Goal: Transaction & Acquisition: Purchase product/service

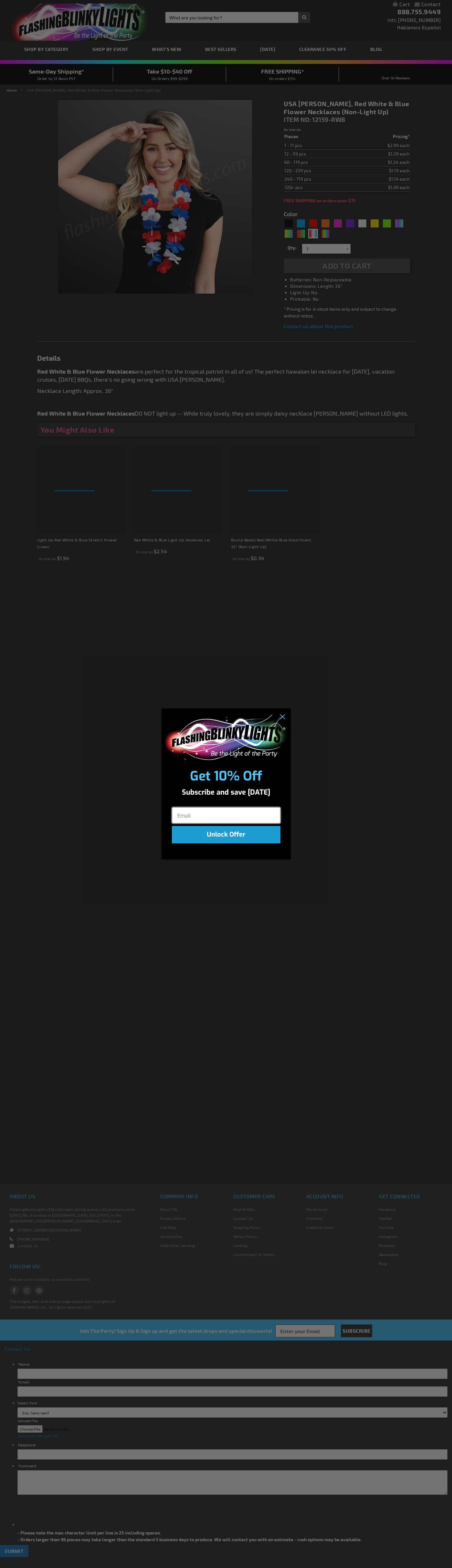
type input "5643"
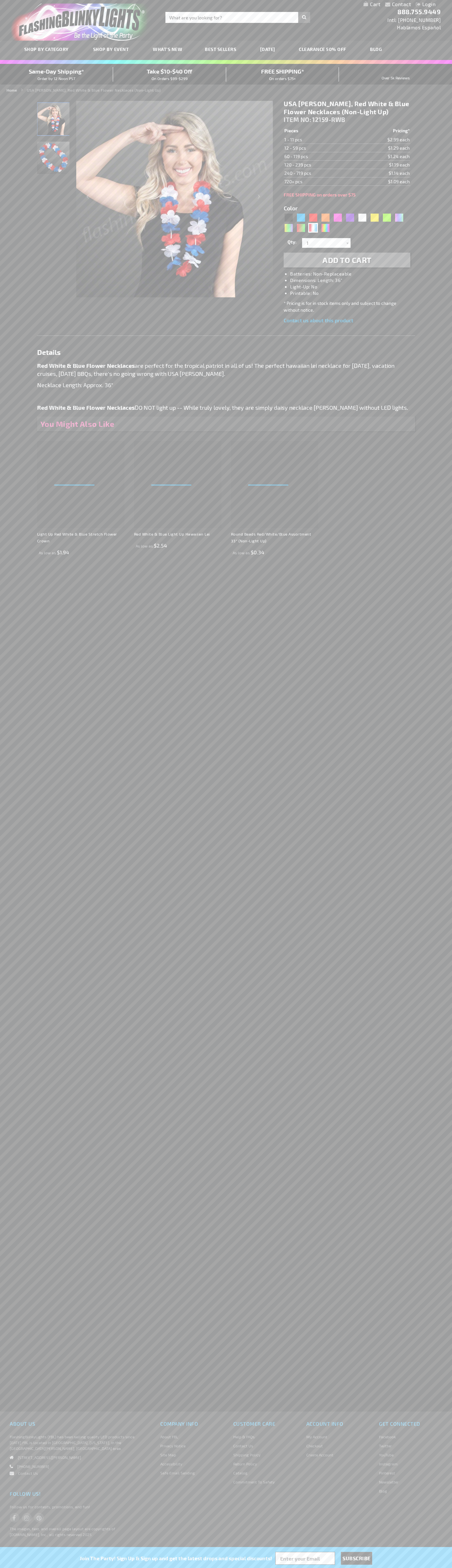
click at [53, 161] on img "Red White & Blue Lei Necklace" at bounding box center [53, 158] width 32 height 32
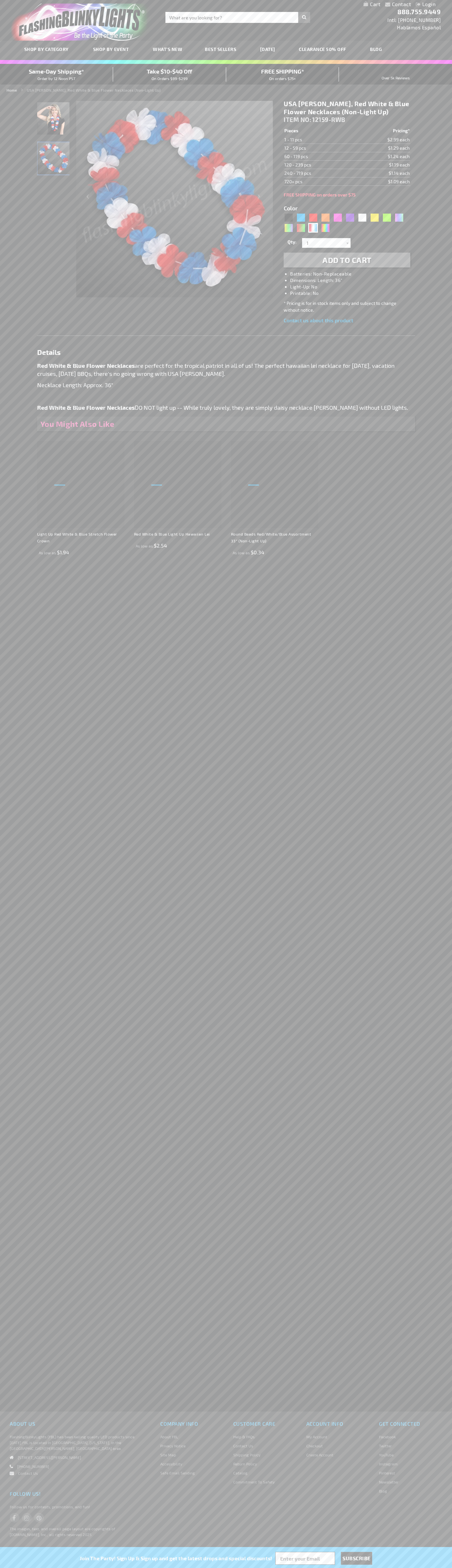
click at [347, 260] on span "Add to Cart" at bounding box center [347, 259] width 49 height 9
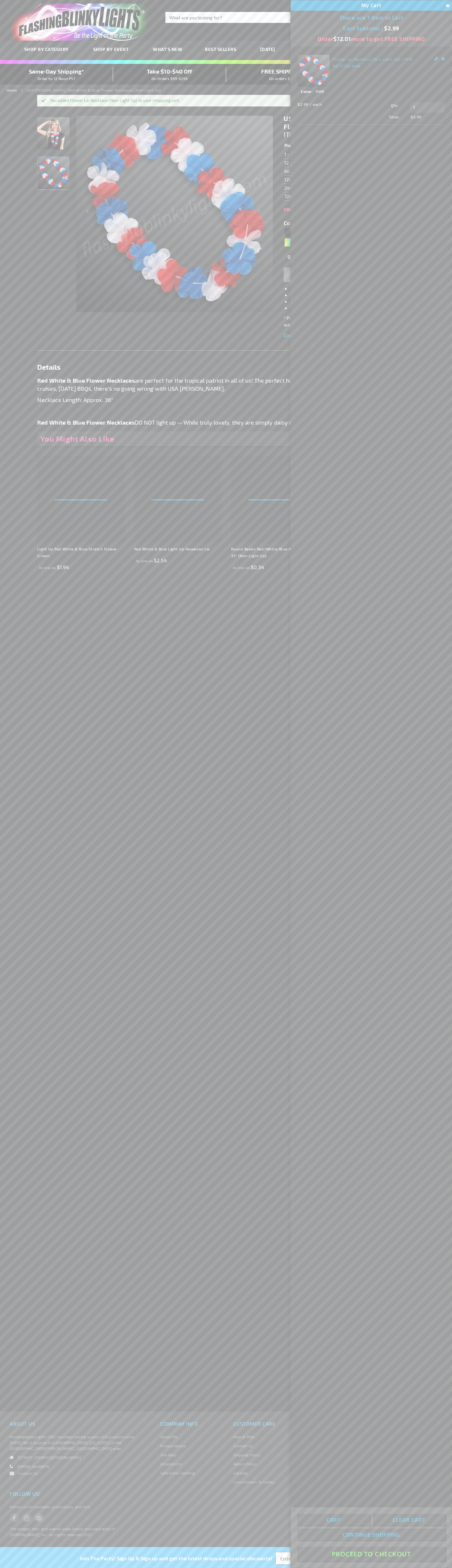
click at [371, 1554] on button "Proceed To Checkout" at bounding box center [371, 1554] width 148 height 15
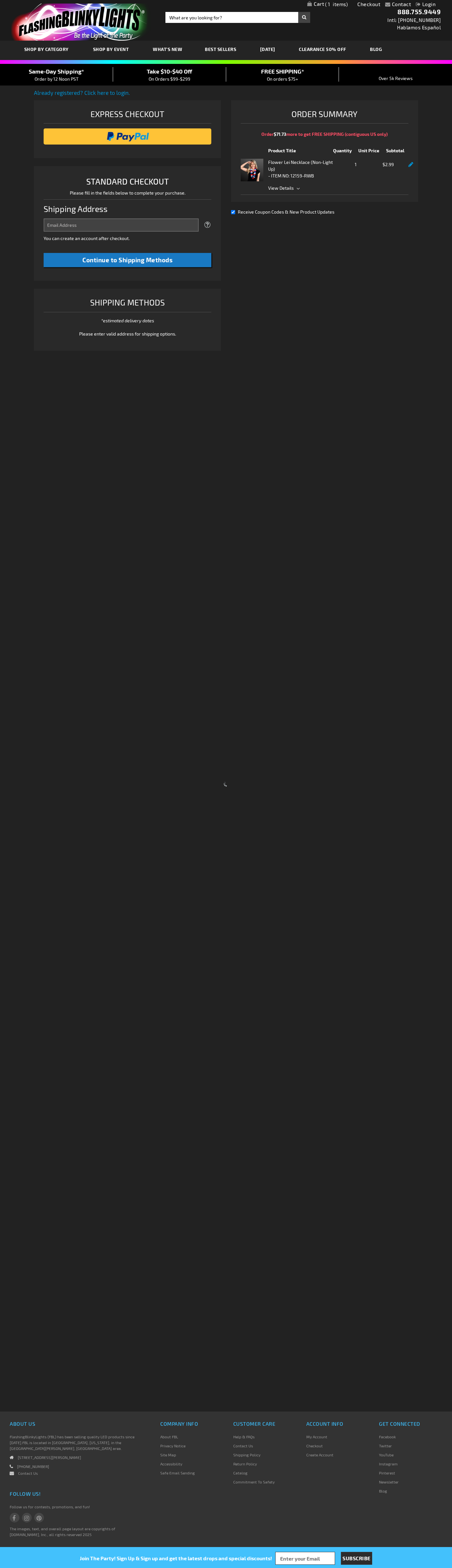
select select "US"
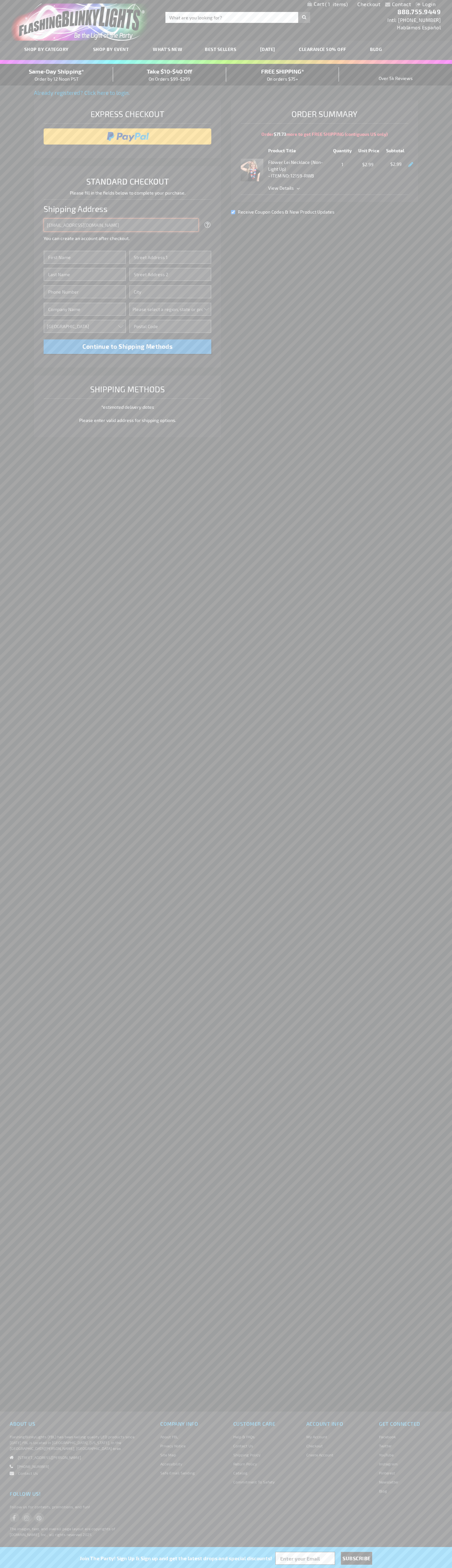
type input "johnsmith005@storebotmail.joonix.net"
type input "John"
type input "201 Colorado St"
type input "First floor"
type input "austin"
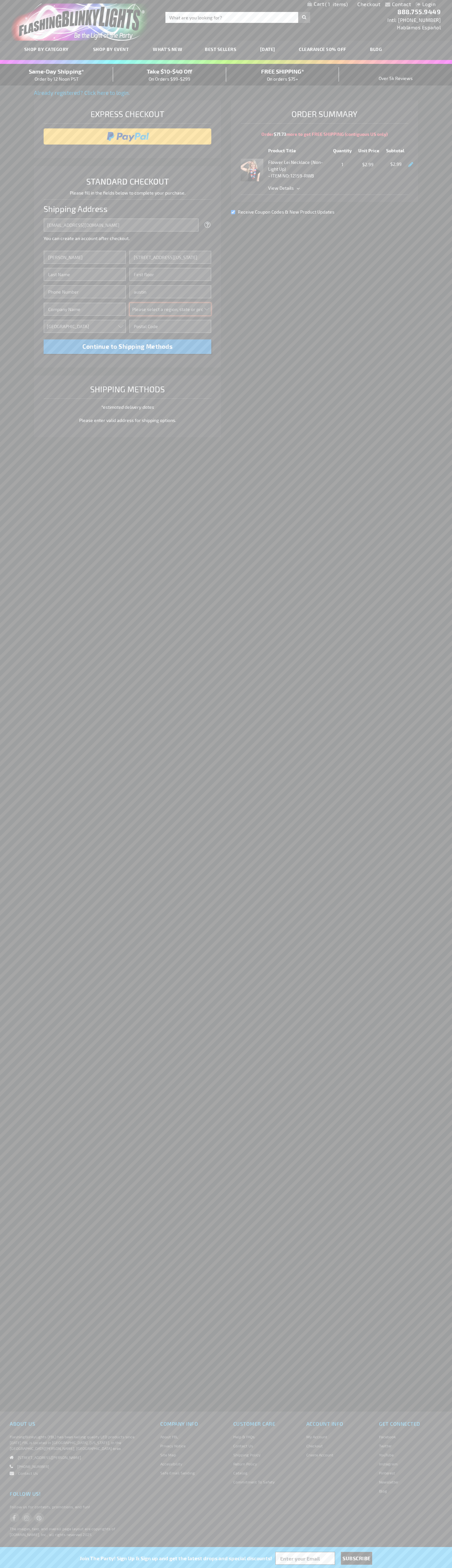
select select "57"
type input "78701"
type input "Smith"
type input "6502530000"
